Goal: Task Accomplishment & Management: Use online tool/utility

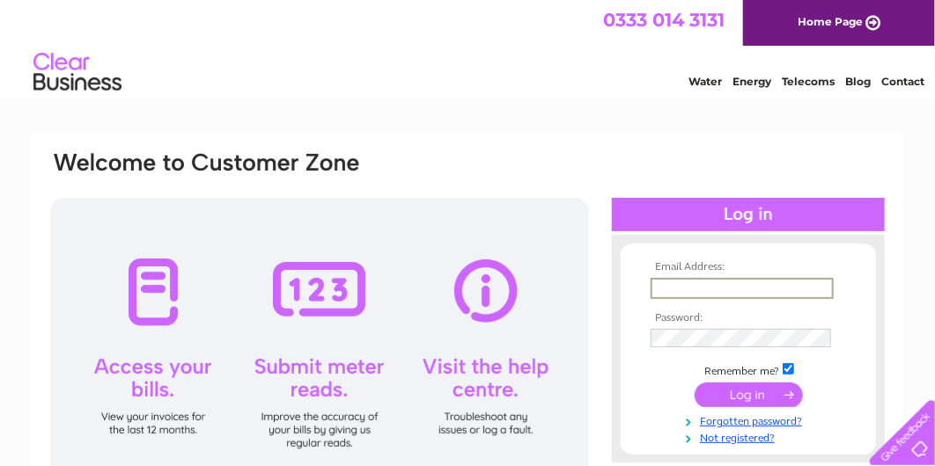
click at [656, 289] on input "text" at bounding box center [741, 288] width 183 height 21
type input "[EMAIL_ADDRESS][PERSON_NAME][DOMAIN_NAME]"
click at [755, 389] on input "submit" at bounding box center [748, 393] width 108 height 25
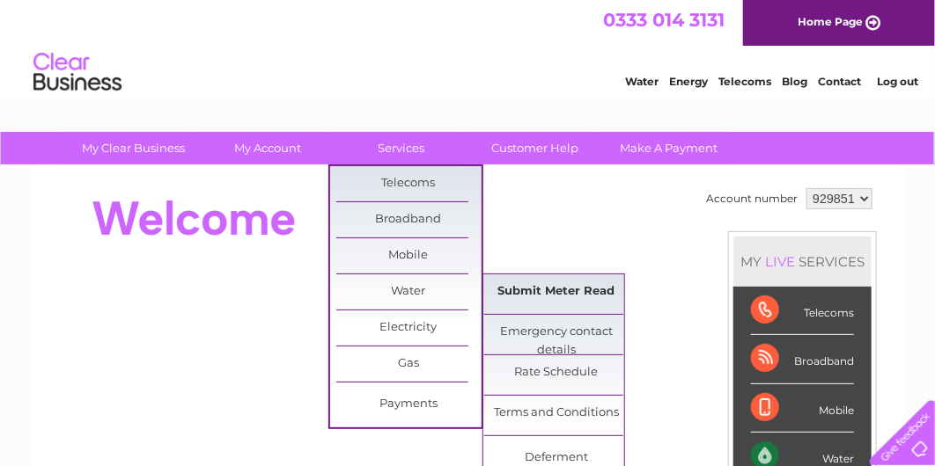
click at [525, 294] on link "Submit Meter Read" at bounding box center [556, 292] width 145 height 35
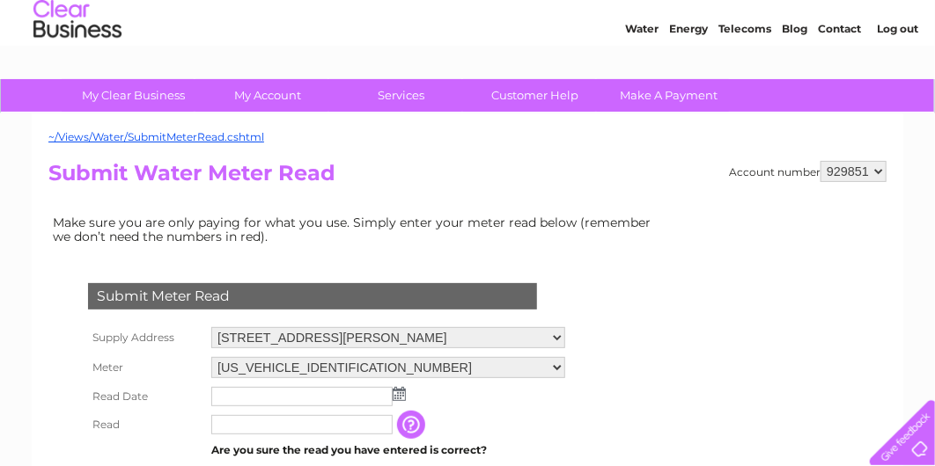
scroll to position [87, 0]
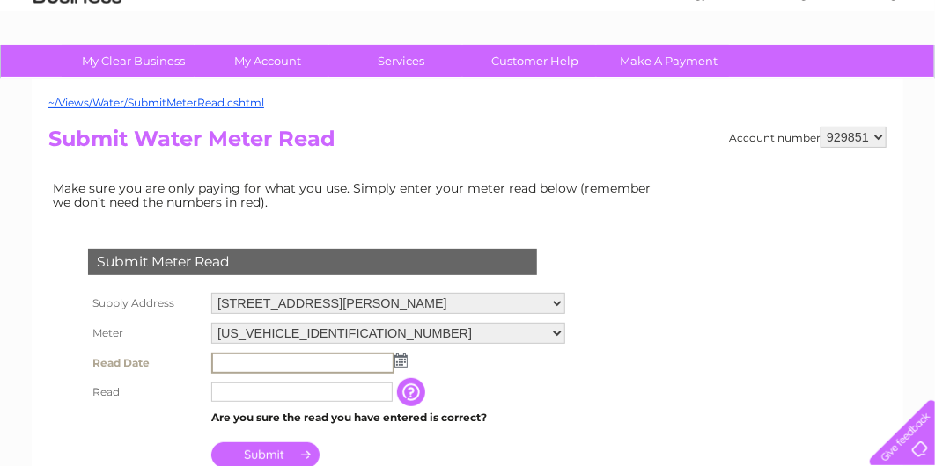
click at [348, 367] on input "text" at bounding box center [302, 363] width 183 height 21
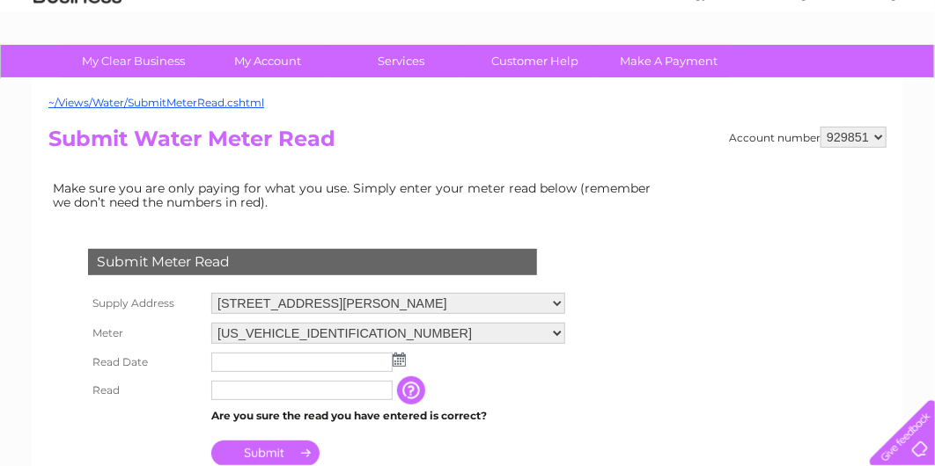
click at [407, 358] on td at bounding box center [388, 362] width 363 height 28
click at [400, 355] on img at bounding box center [398, 360] width 13 height 14
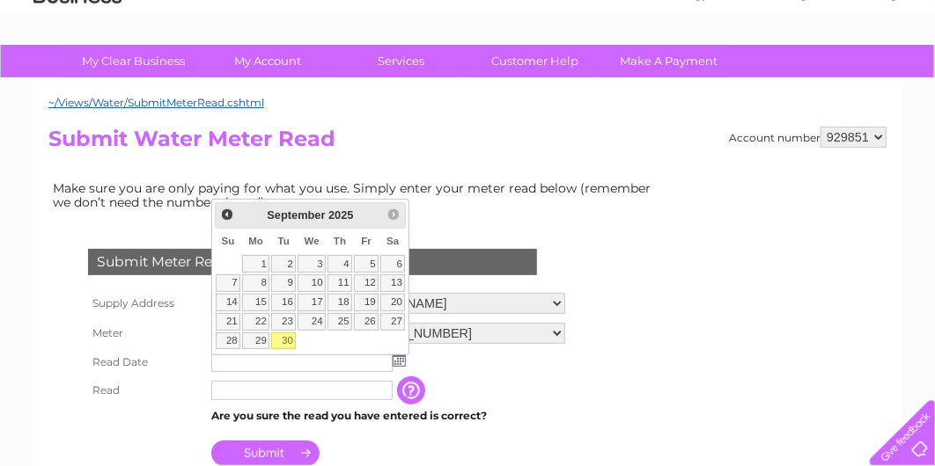
click at [288, 340] on link "30" at bounding box center [283, 342] width 25 height 18
type input "2025/09/30"
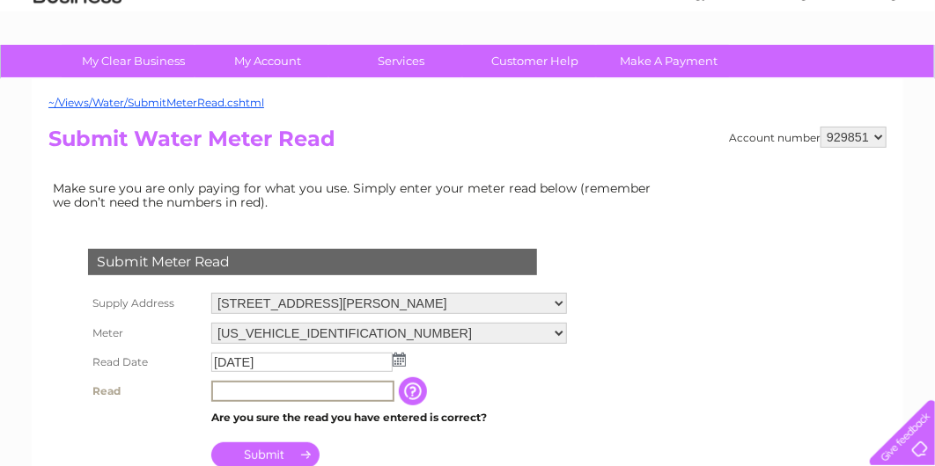
click at [254, 391] on input "text" at bounding box center [302, 391] width 183 height 21
type input "559"
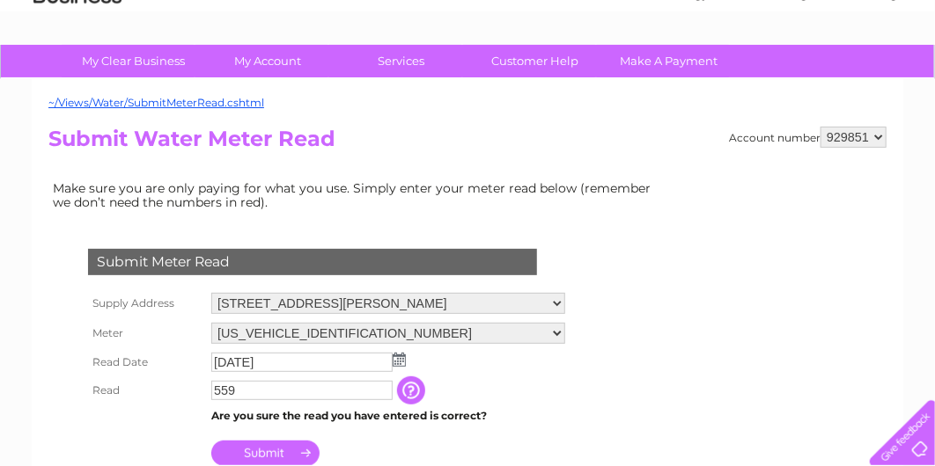
click at [275, 454] on input "Submit" at bounding box center [265, 453] width 108 height 25
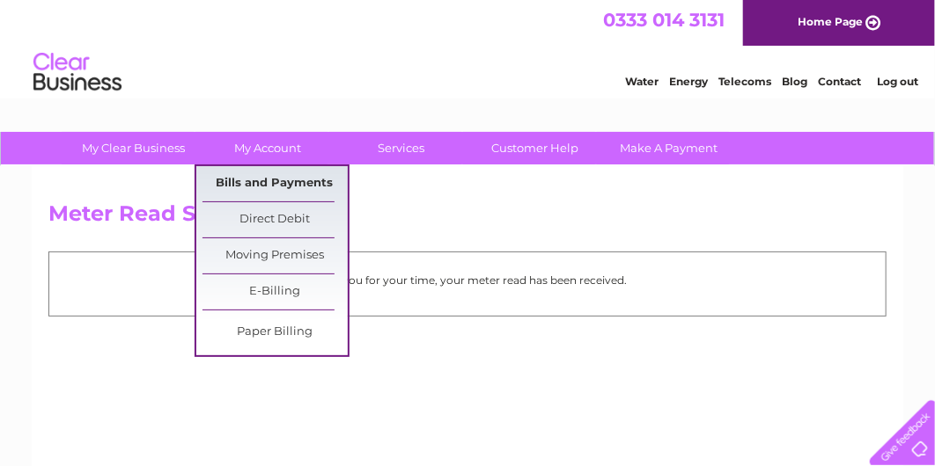
click at [268, 180] on link "Bills and Payments" at bounding box center [274, 183] width 145 height 35
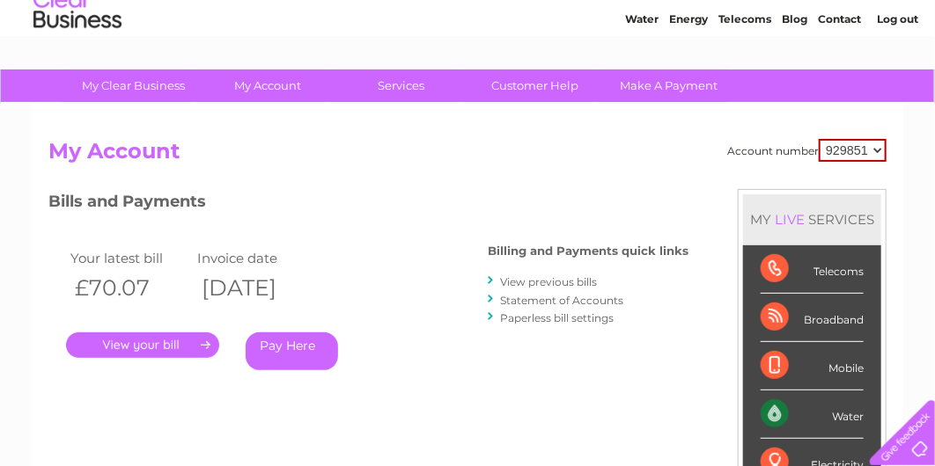
scroll to position [87, 0]
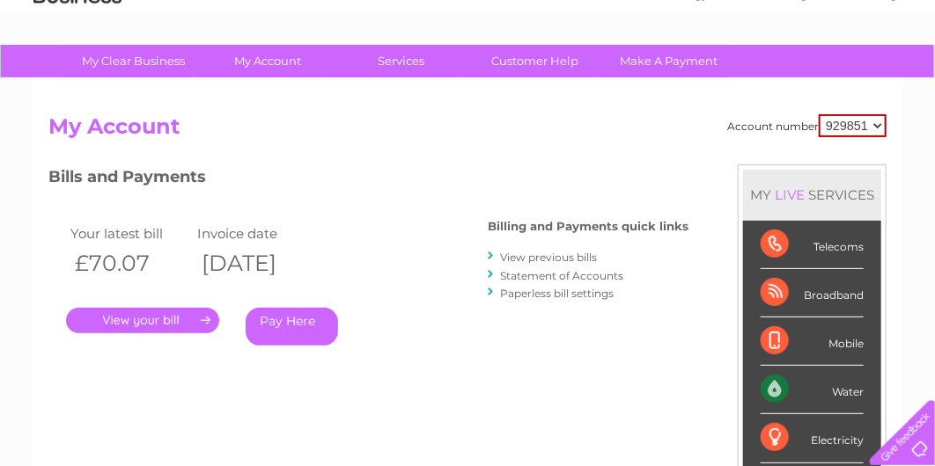
click at [161, 315] on link "." at bounding box center [142, 321] width 153 height 26
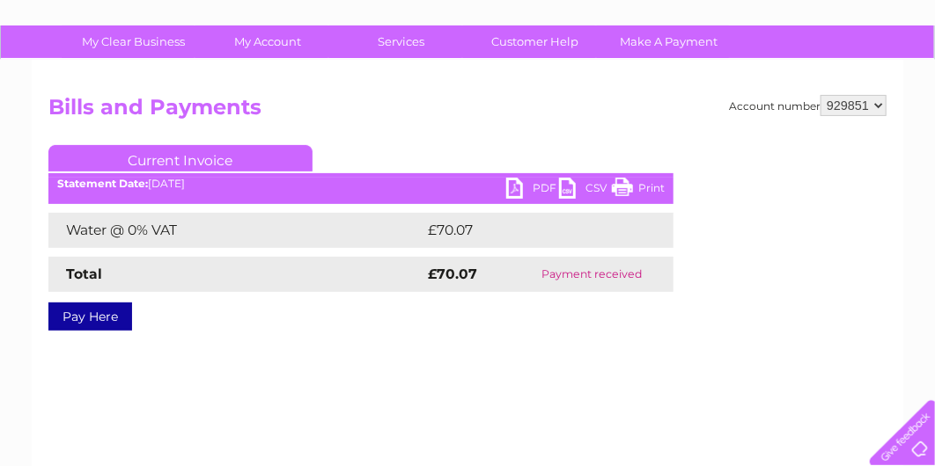
scroll to position [264, 0]
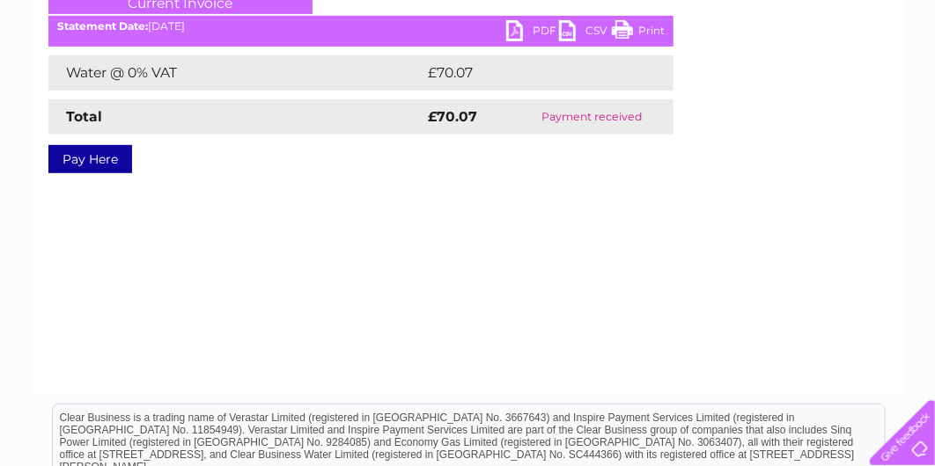
click at [511, 30] on link "PDF" at bounding box center [532, 33] width 53 height 26
